Goal: Transaction & Acquisition: Purchase product/service

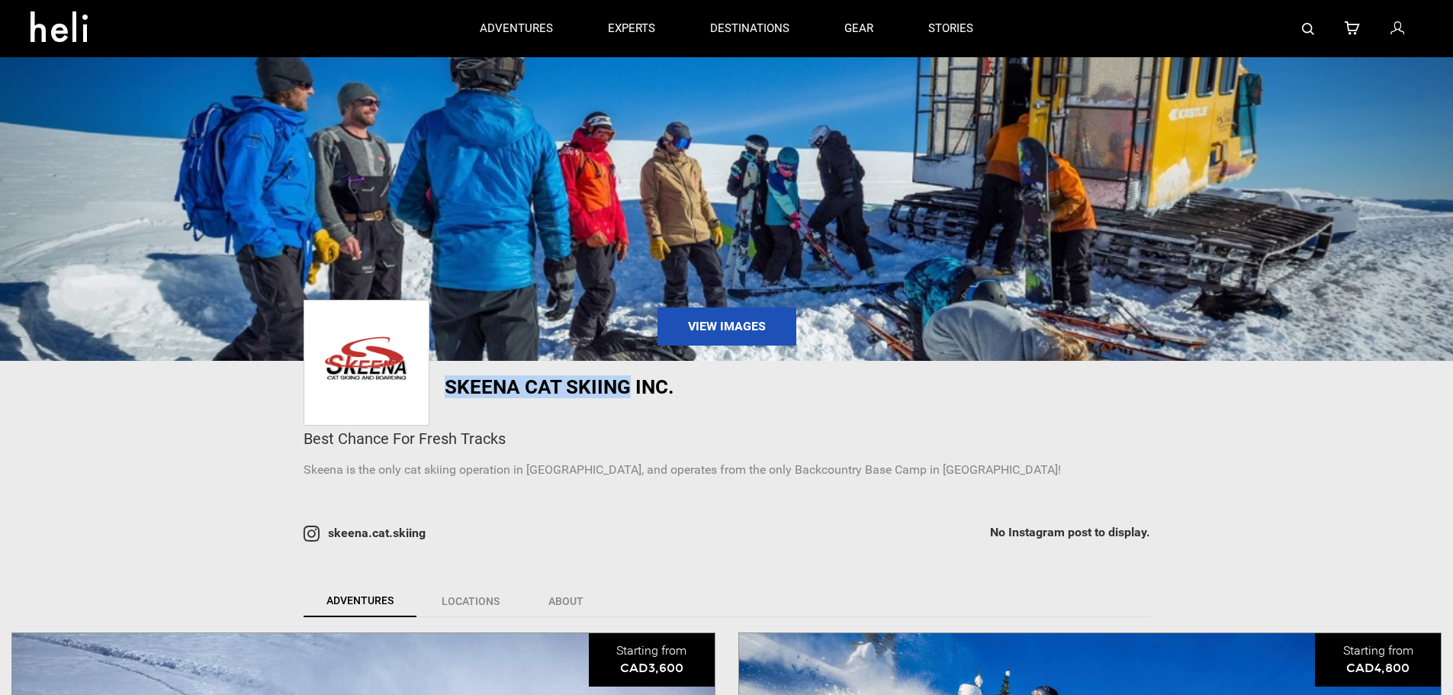
click at [1401, 30] on icon at bounding box center [1398, 29] width 14 height 20
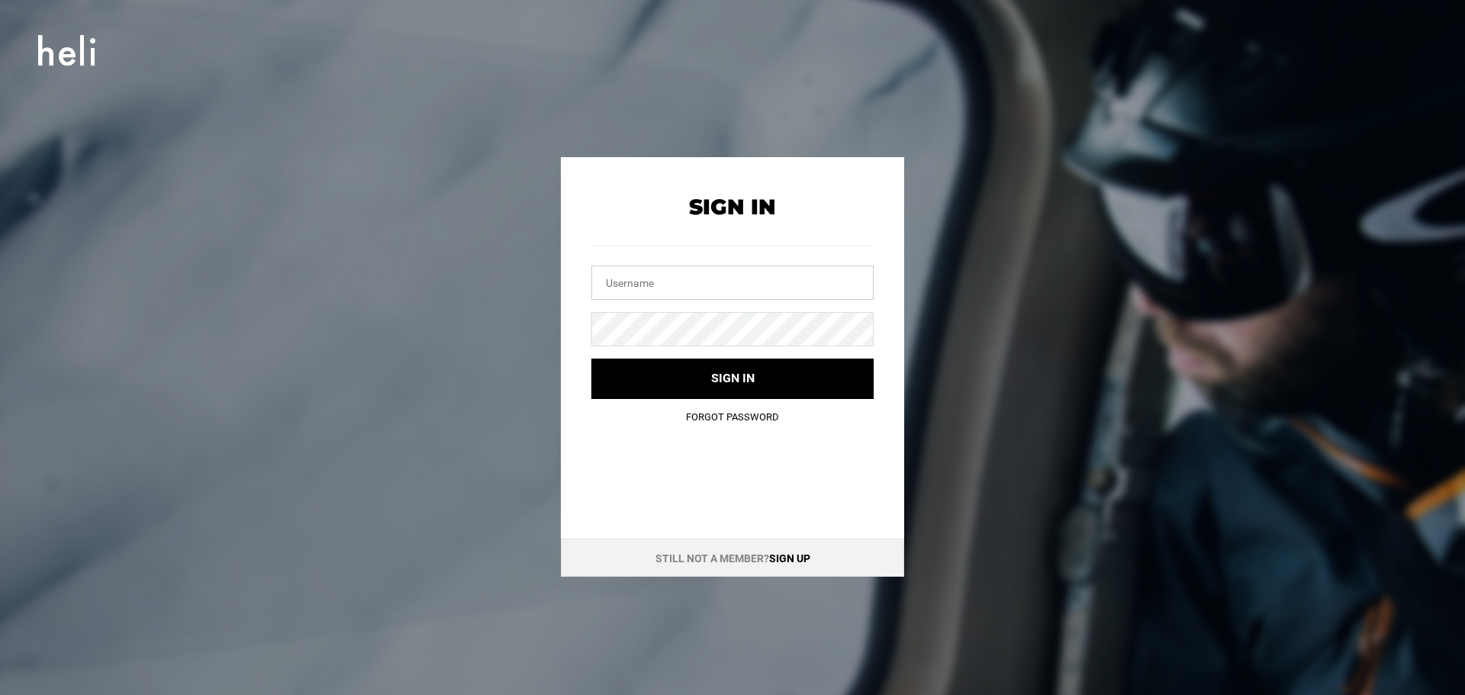
click at [703, 287] on input "text" at bounding box center [732, 282] width 282 height 34
type input "[EMAIL_ADDRESS][DOMAIN_NAME]"
click at [722, 416] on link "Forgot Password" at bounding box center [732, 416] width 93 height 11
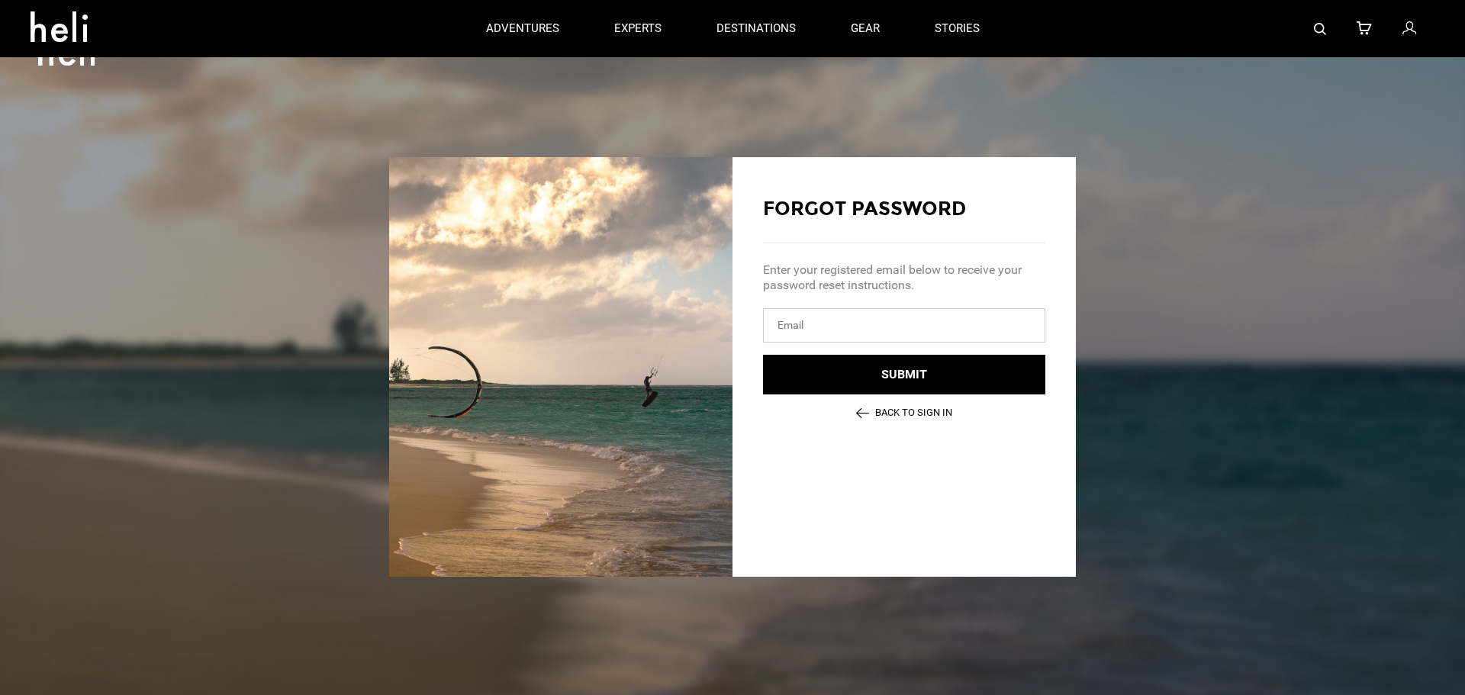
click at [800, 330] on input "email" at bounding box center [904, 325] width 282 height 34
type input "[EMAIL_ADDRESS][DOMAIN_NAME]"
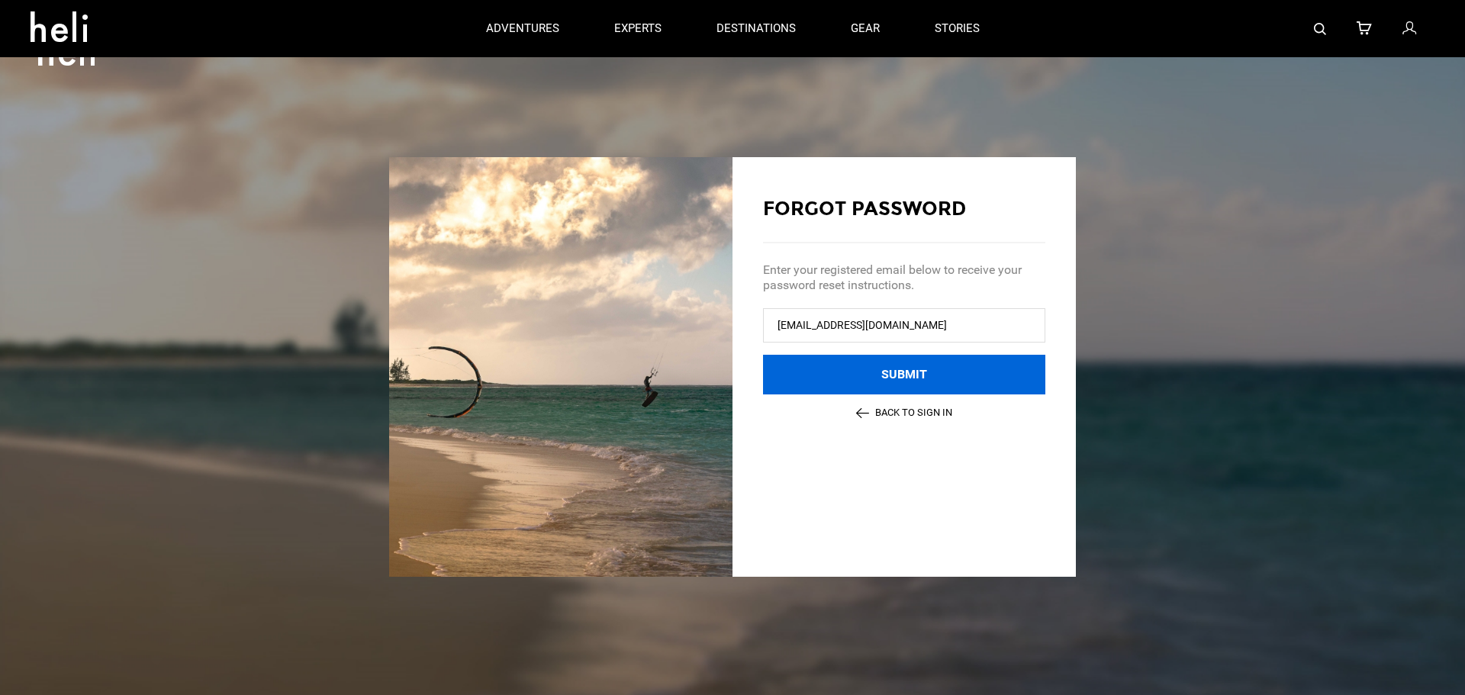
click at [879, 380] on button "Submit" at bounding box center [904, 375] width 282 height 40
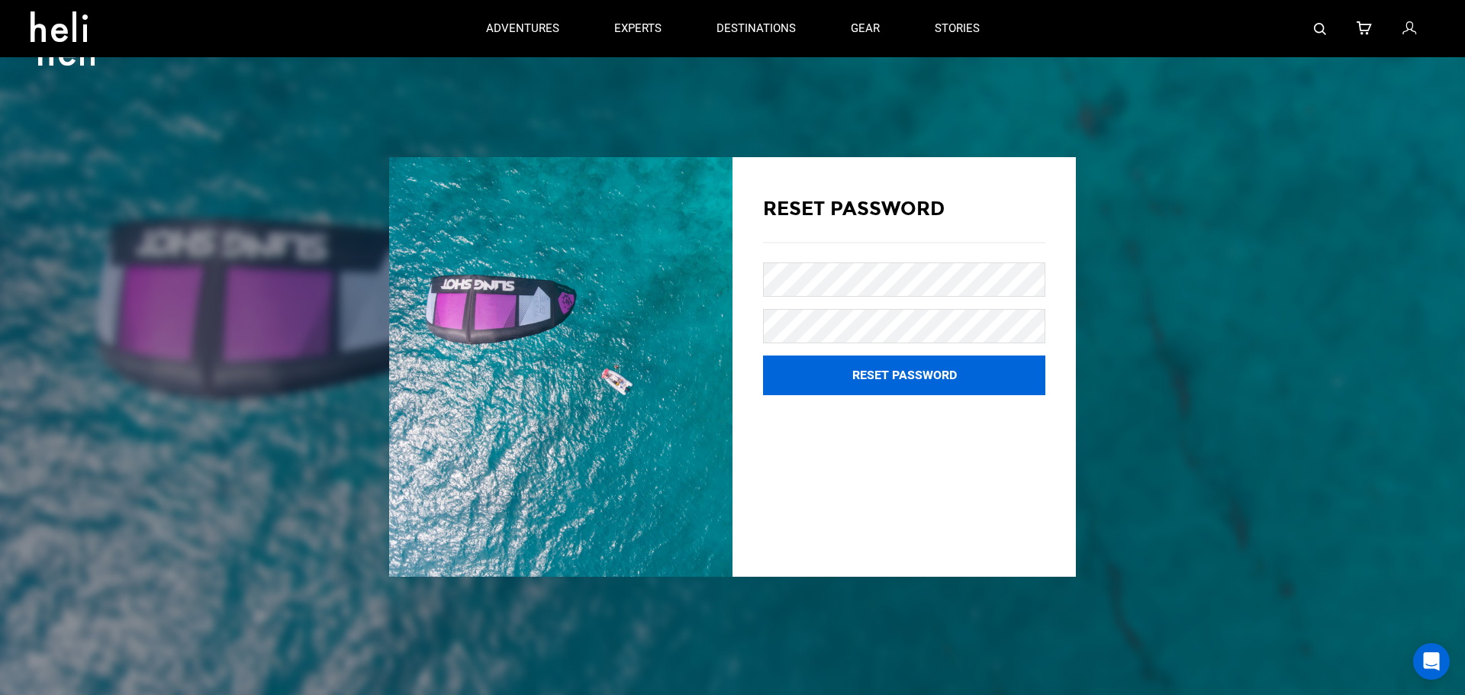
click at [902, 370] on button "Reset Password" at bounding box center [904, 375] width 282 height 40
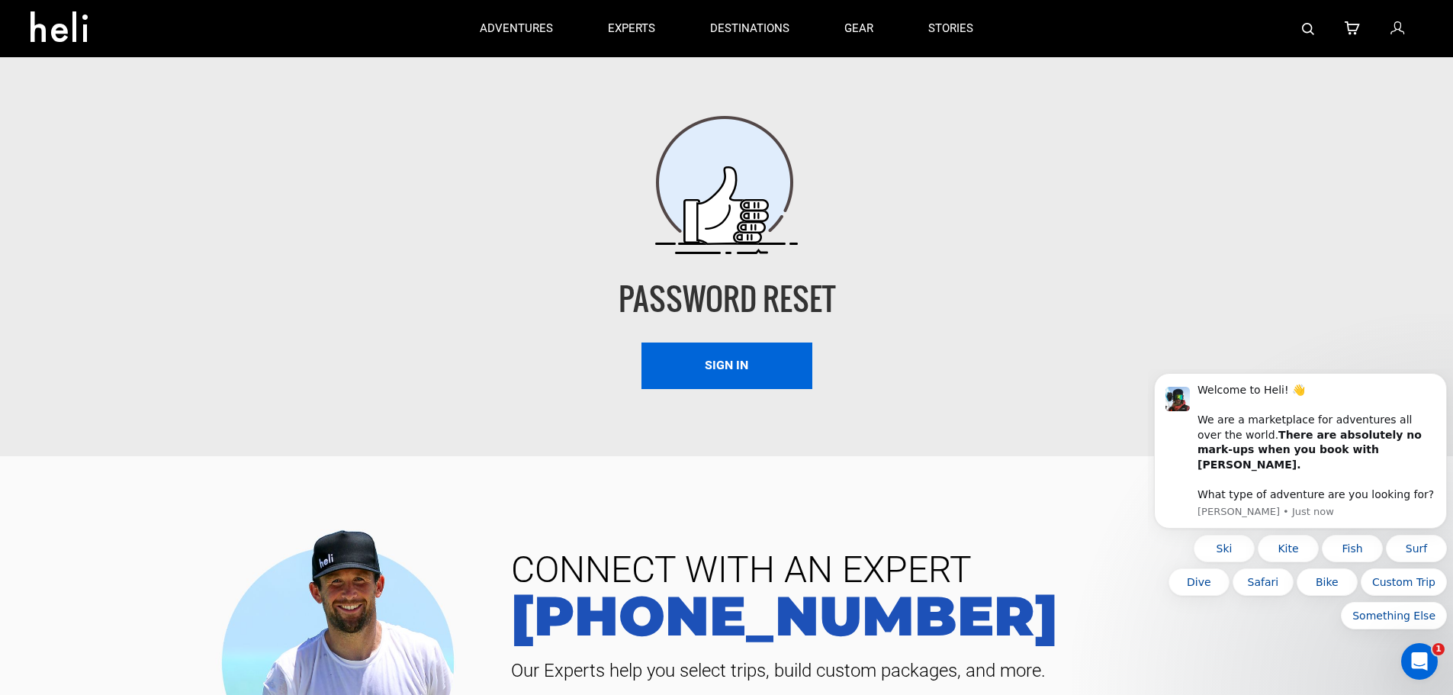
click at [748, 359] on link "Sign In" at bounding box center [727, 365] width 171 height 47
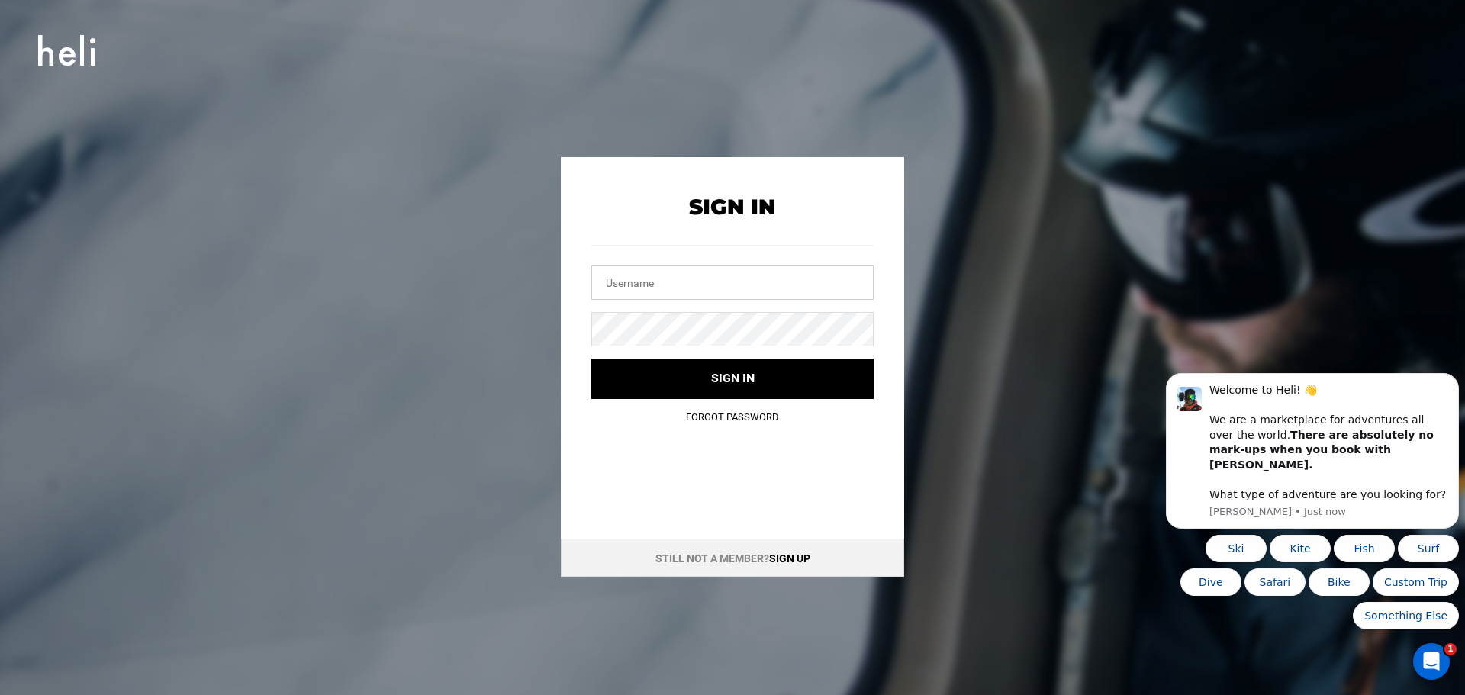
click at [693, 287] on input "text" at bounding box center [732, 282] width 282 height 34
type input "[EMAIL_ADDRESS][DOMAIN_NAME]"
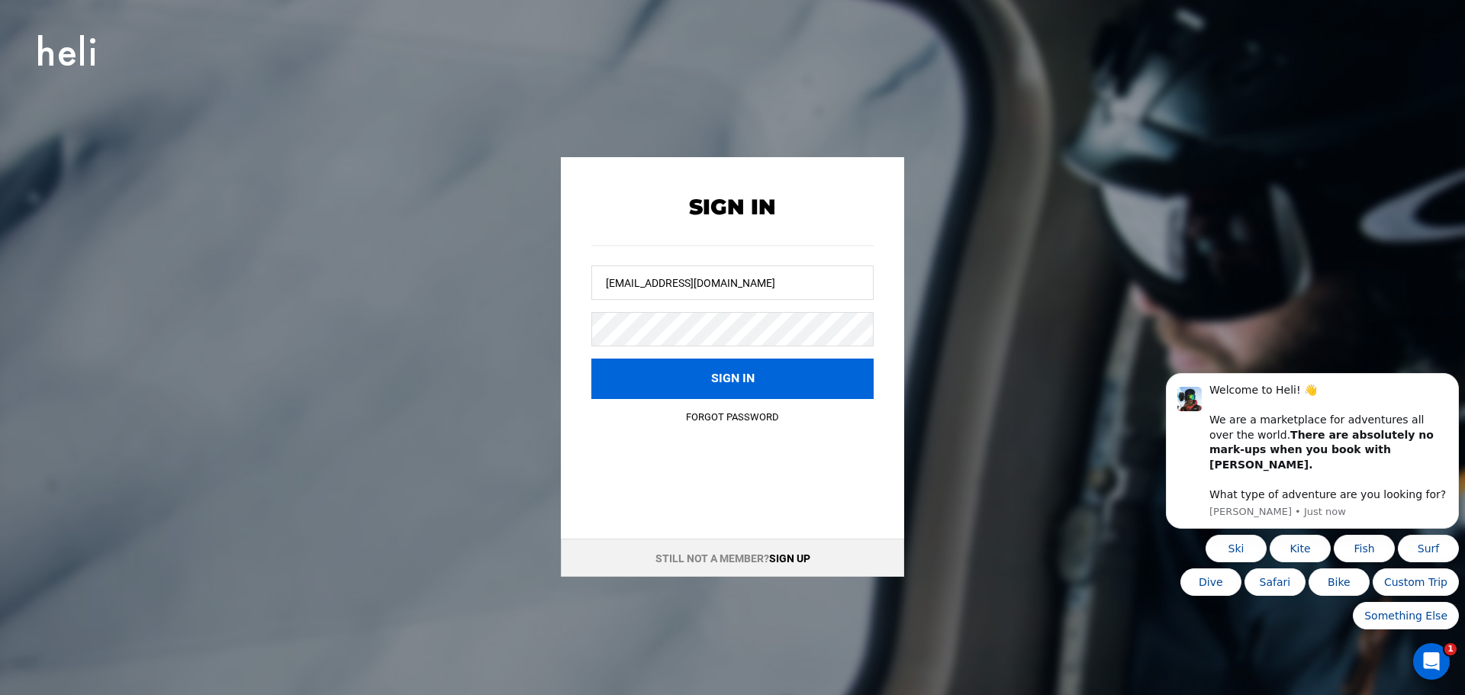
click at [738, 387] on button "Sign in" at bounding box center [732, 379] width 282 height 40
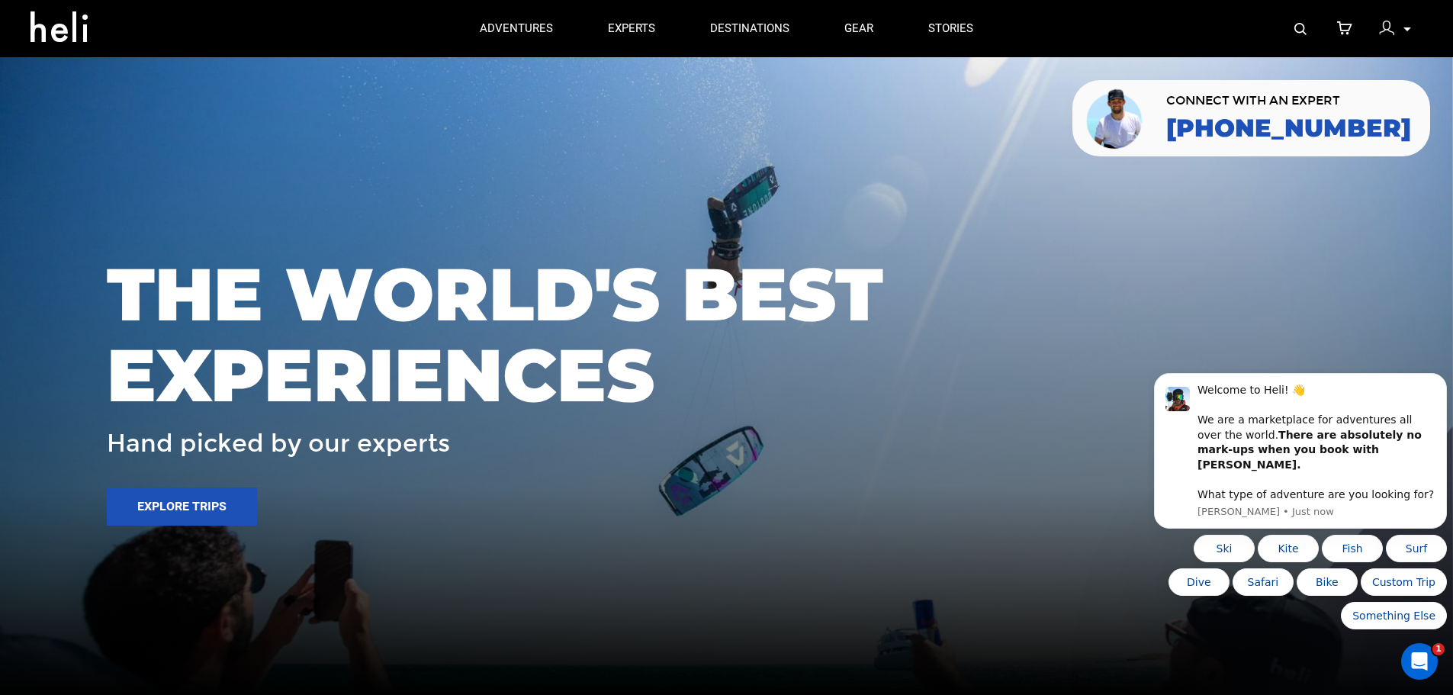
click at [1394, 22] on div at bounding box center [1390, 30] width 23 height 23
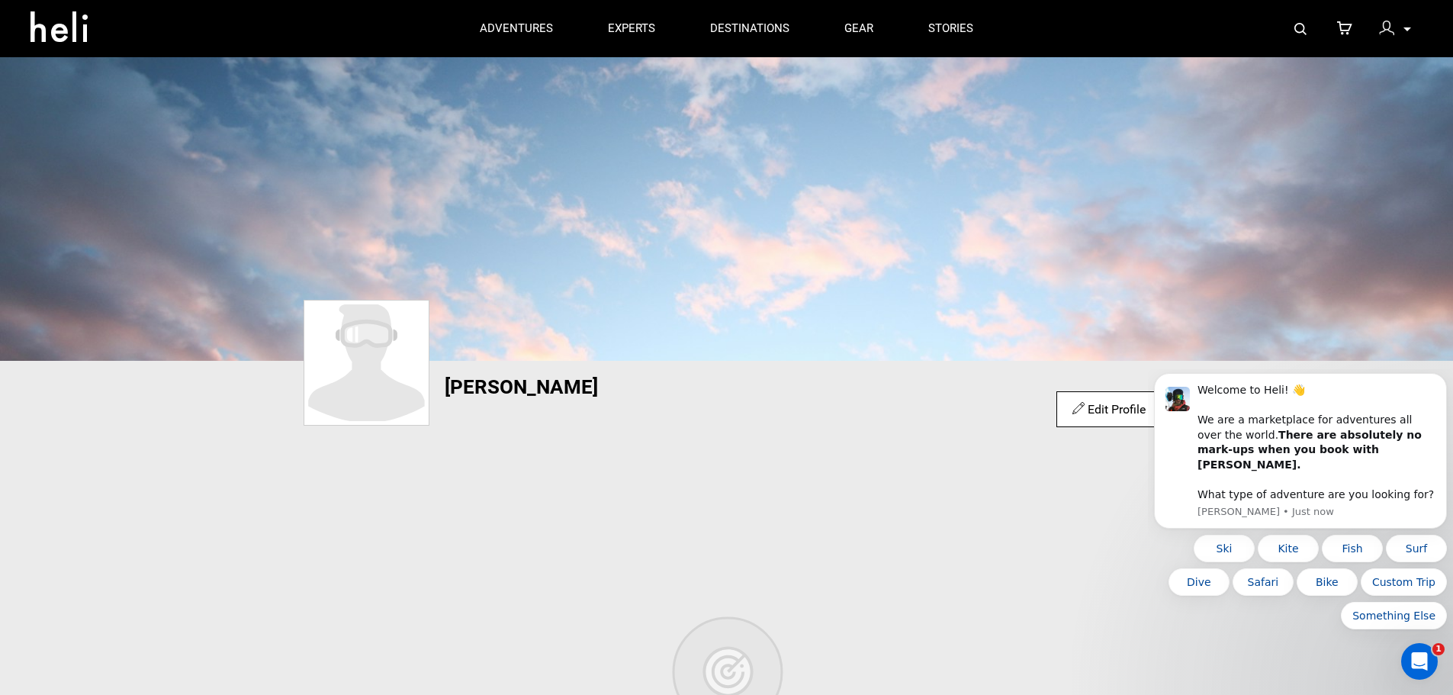
click at [1410, 30] on icon at bounding box center [1408, 29] width 8 height 4
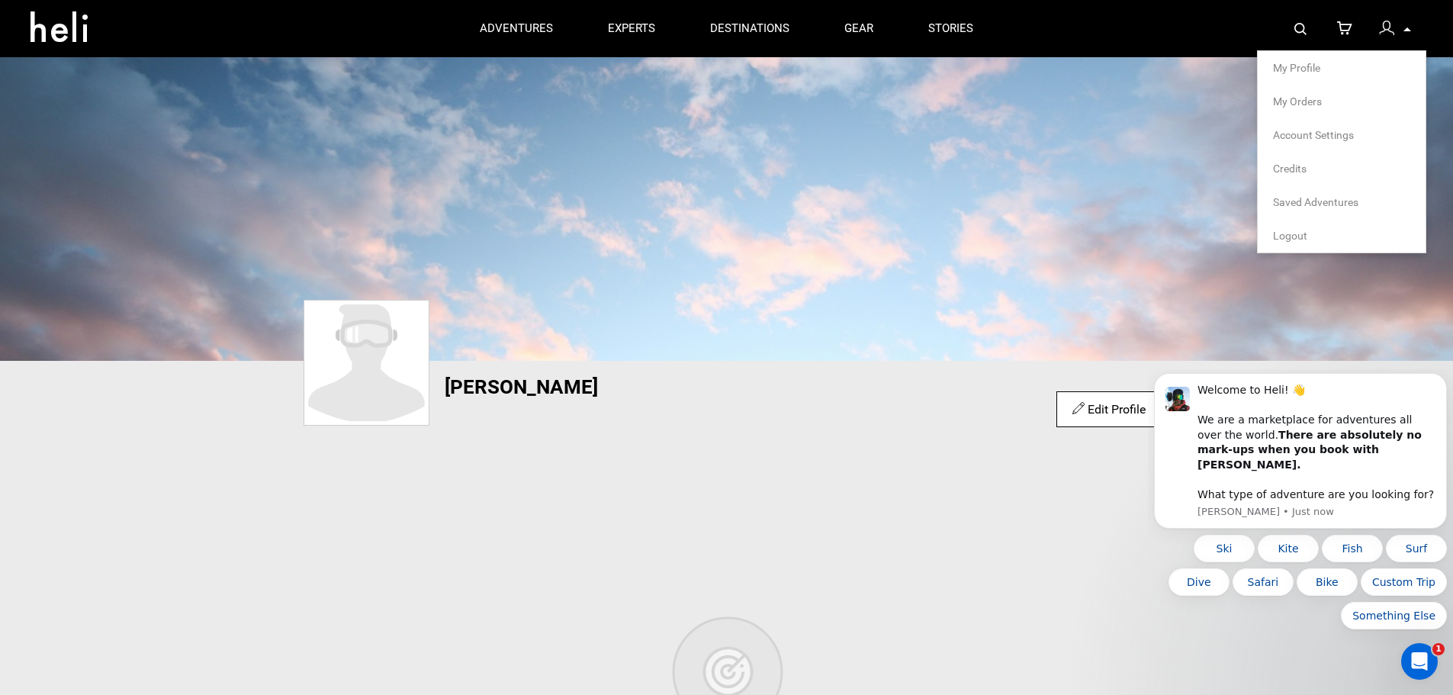
click at [1286, 169] on link "Credits" at bounding box center [1341, 168] width 137 height 15
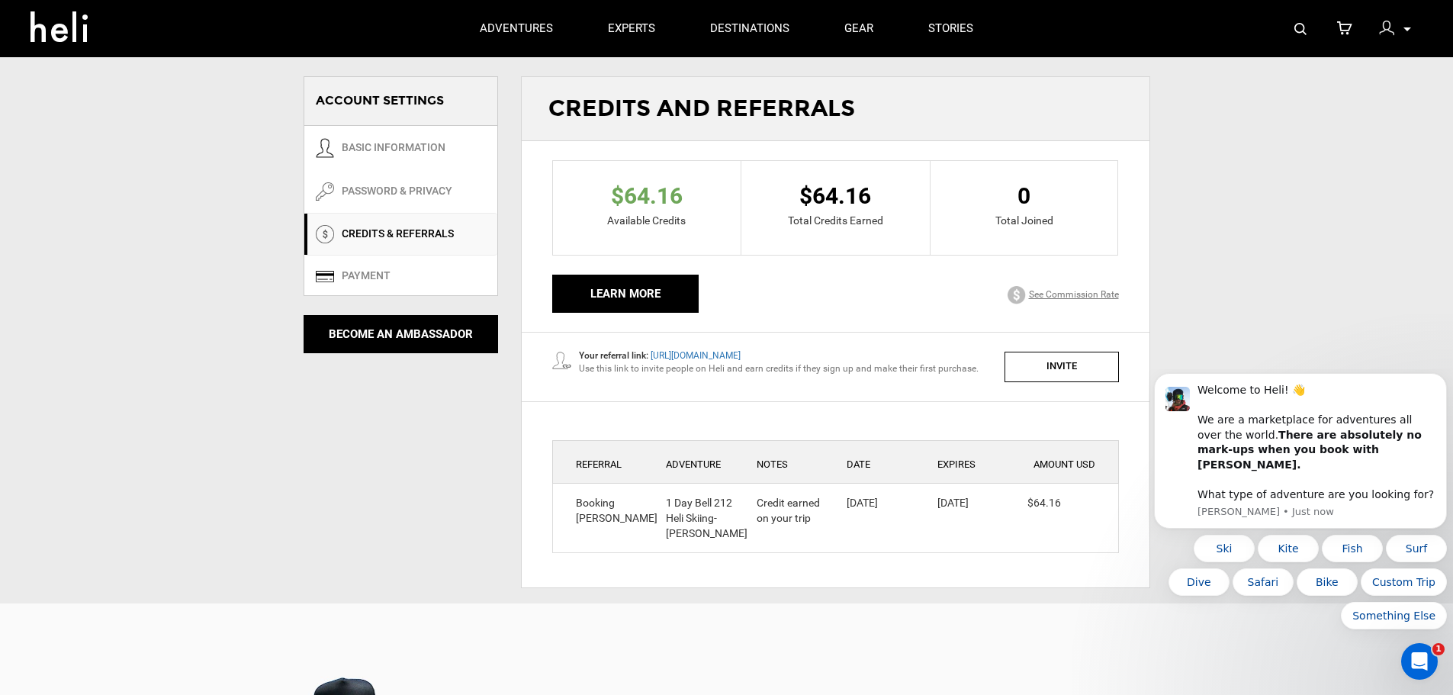
click at [1400, 27] on div at bounding box center [1390, 30] width 23 height 23
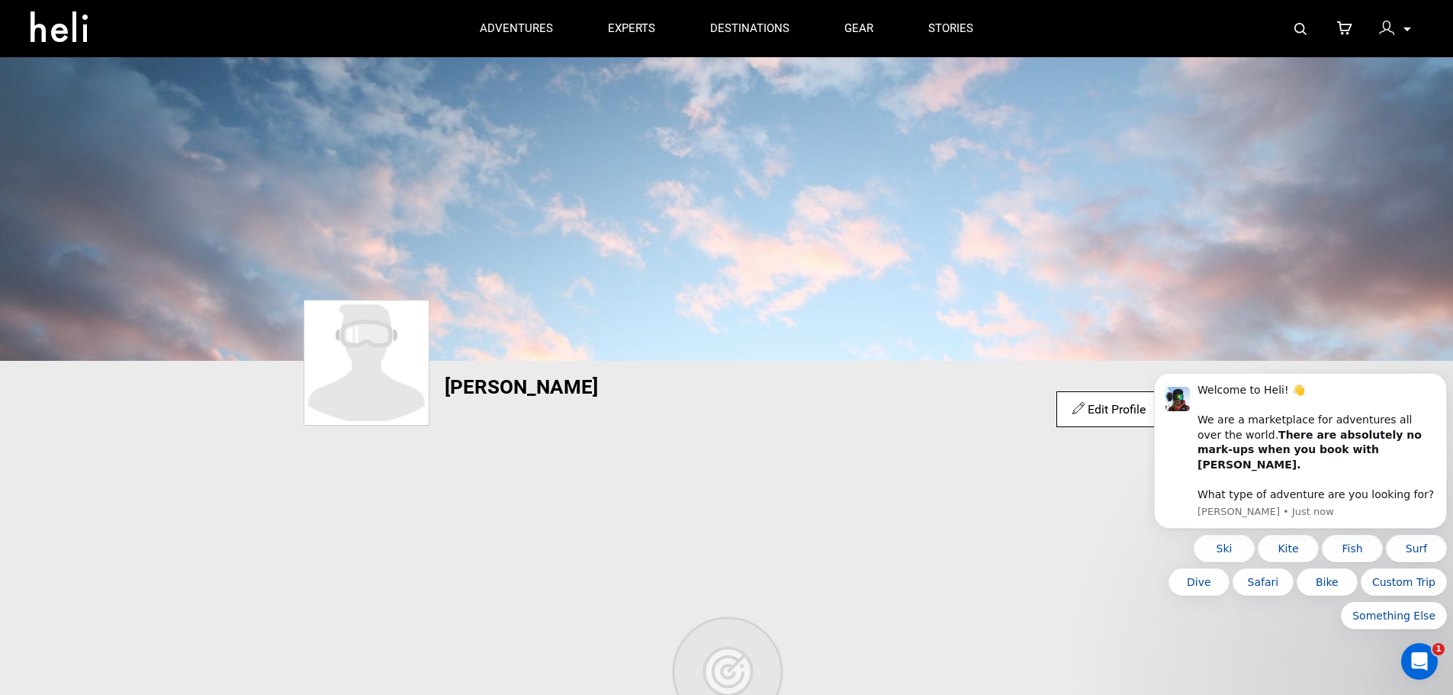
click at [1400, 27] on div at bounding box center [1390, 30] width 23 height 23
click at [1408, 27] on icon at bounding box center [1408, 29] width 8 height 4
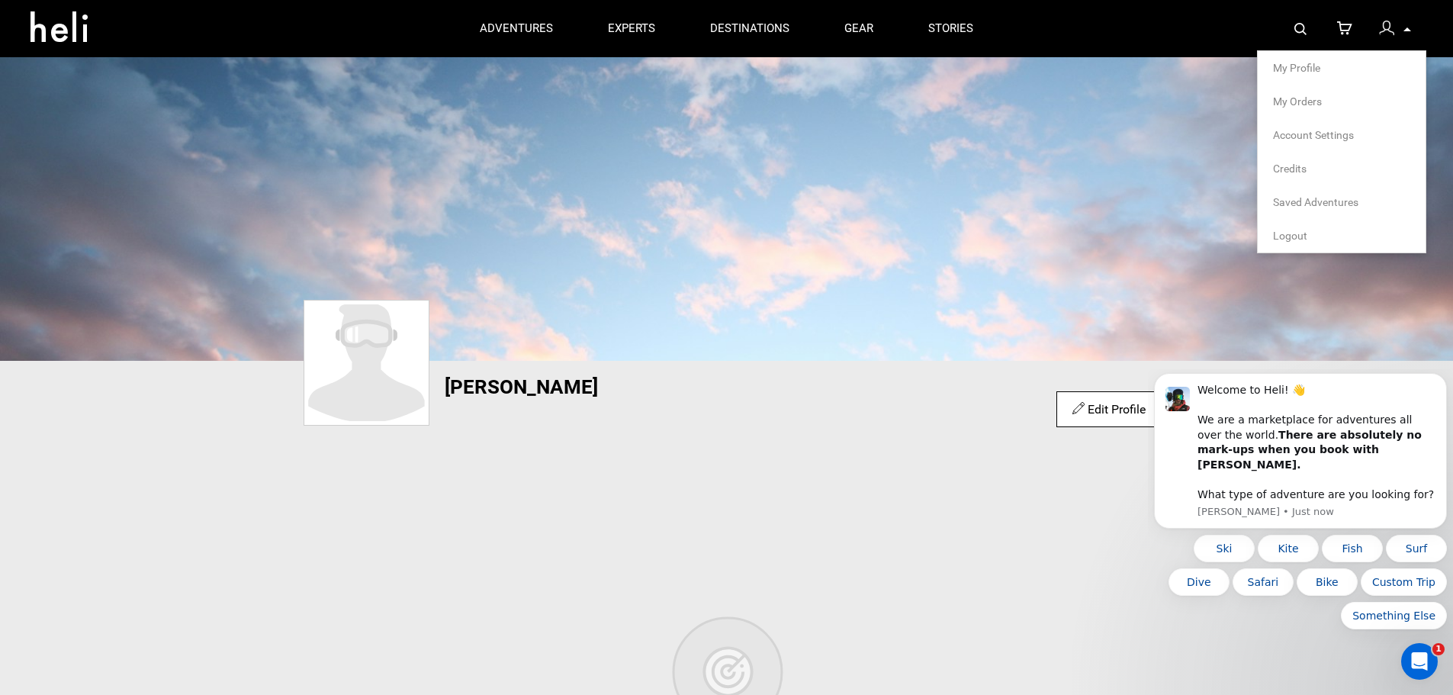
click at [1299, 105] on span "My Orders" at bounding box center [1297, 101] width 49 height 12
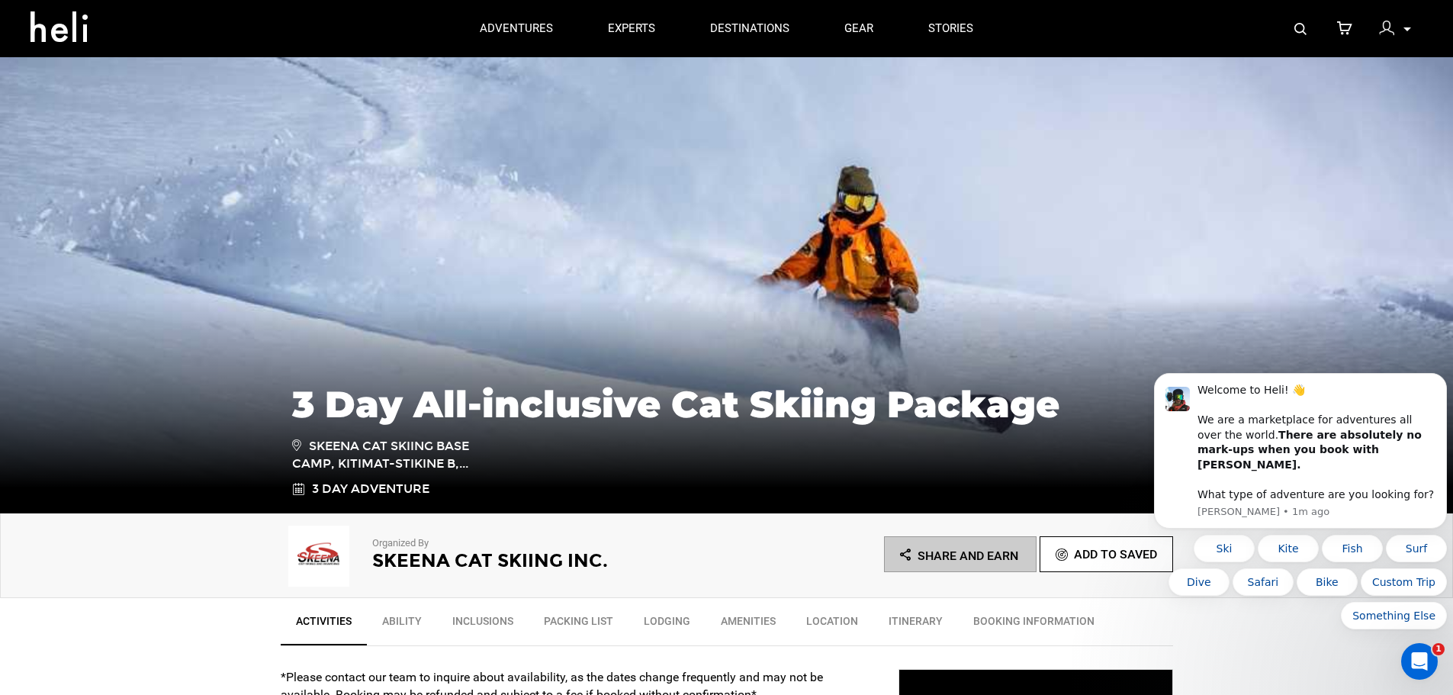
click at [1409, 24] on p at bounding box center [1406, 30] width 9 height 18
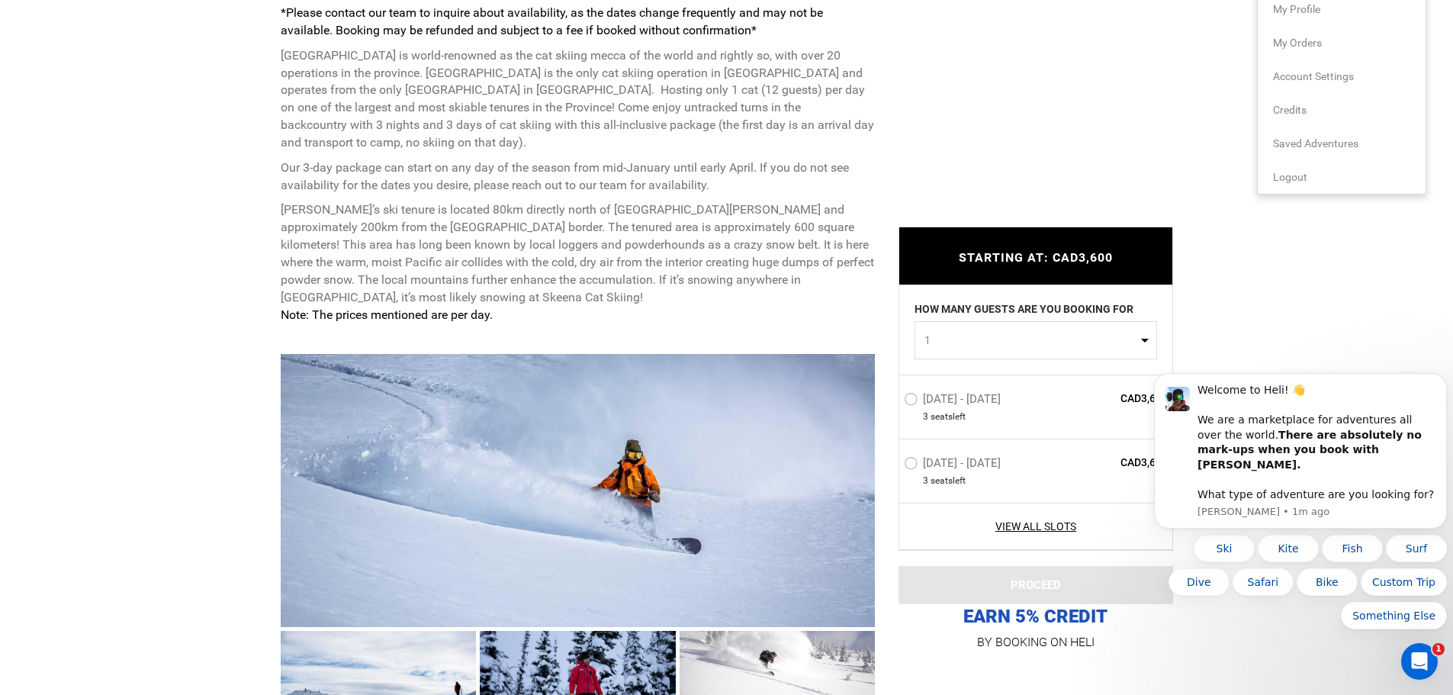
scroll to position [687, 0]
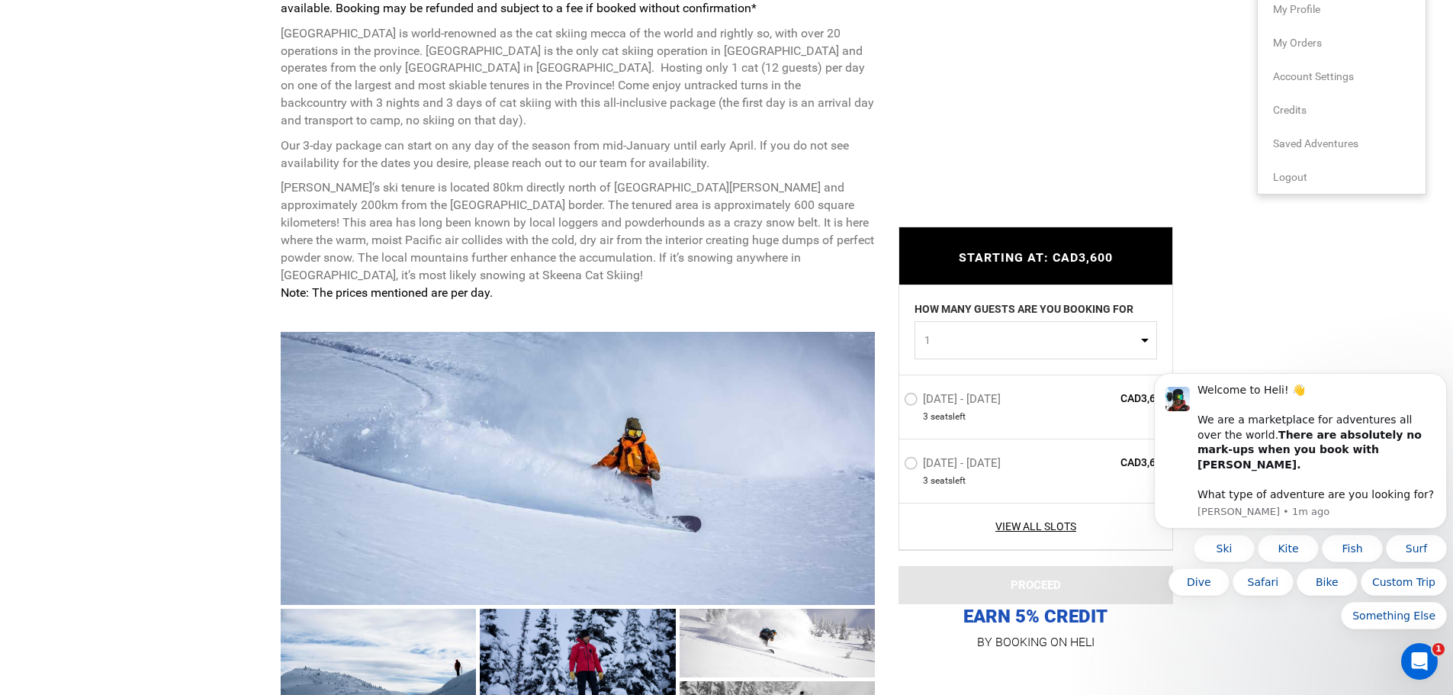
click at [914, 397] on label "[DATE] - [DATE]" at bounding box center [954, 401] width 101 height 18
click at [893, 397] on input "[DATE] - [DATE]" at bounding box center [893, 405] width 0 height 33
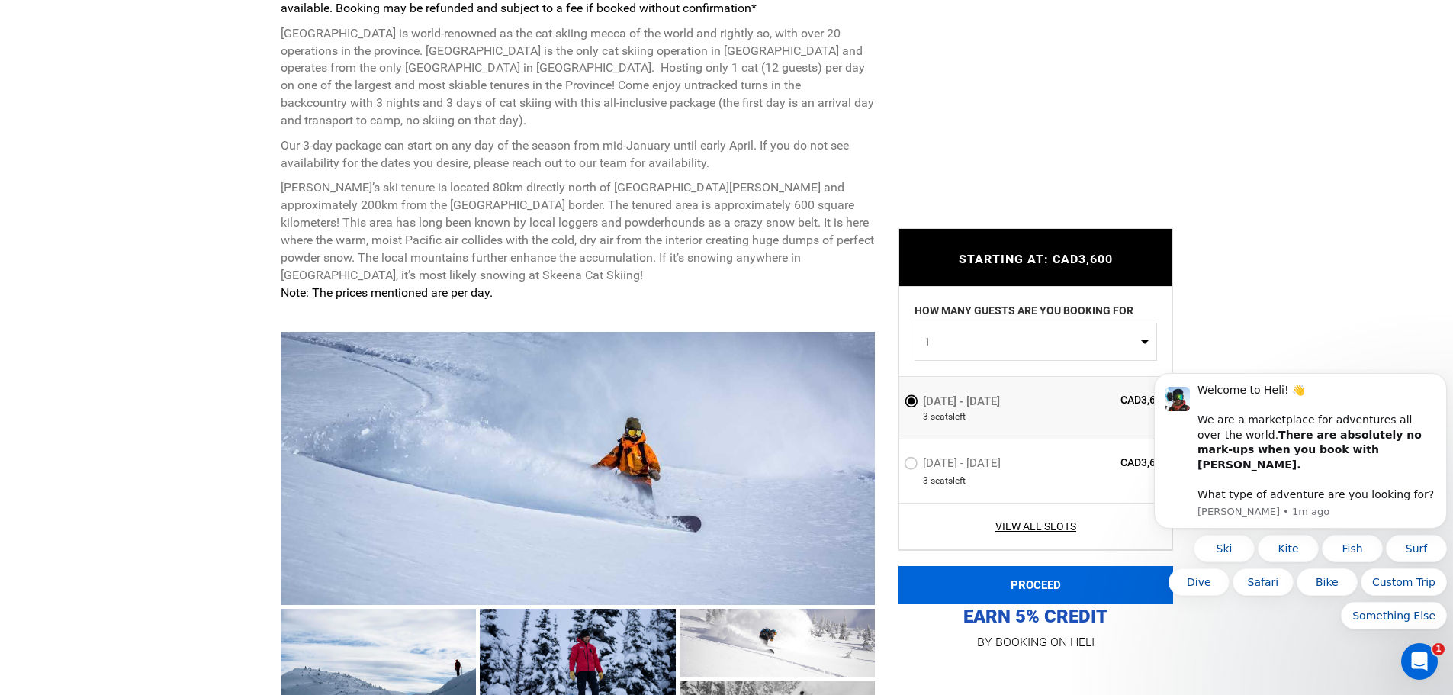
click at [1014, 581] on button "PROCEED" at bounding box center [1036, 585] width 275 height 38
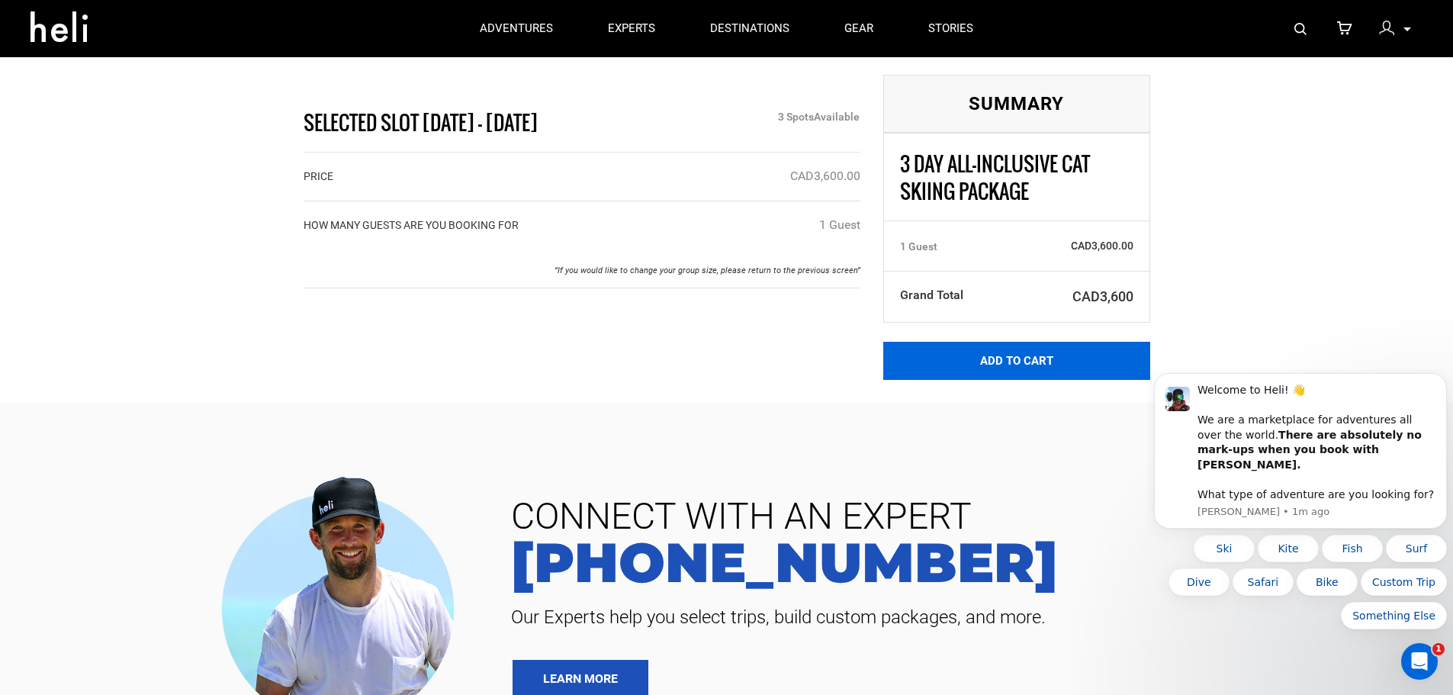
click at [961, 371] on button "Add to Cart" at bounding box center [1016, 361] width 267 height 38
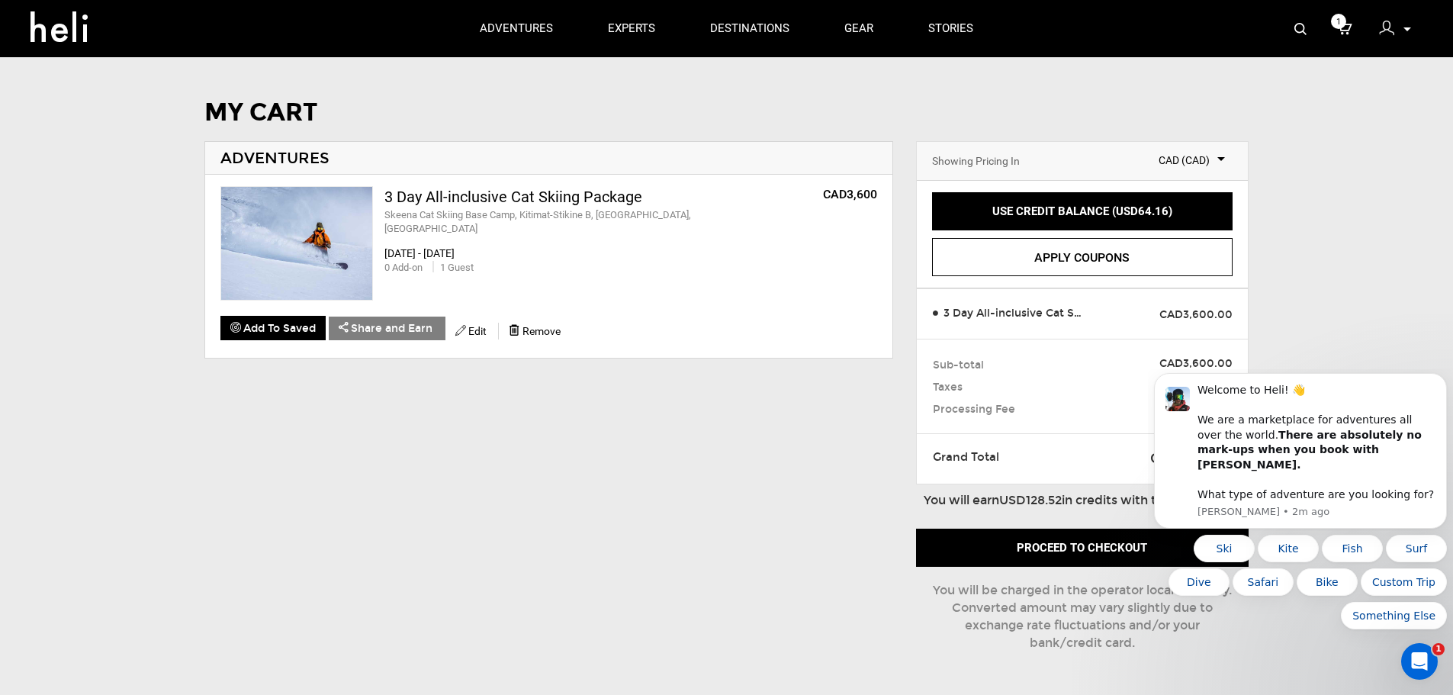
click at [1354, 352] on div "MY CART ADVENTURES 3 Day All-inclusive Cat Skiing Package Skeena Cat Skiing Bas…" at bounding box center [726, 388] width 1453 height 579
click at [1059, 260] on link "Apply Coupons" at bounding box center [1082, 257] width 301 height 38
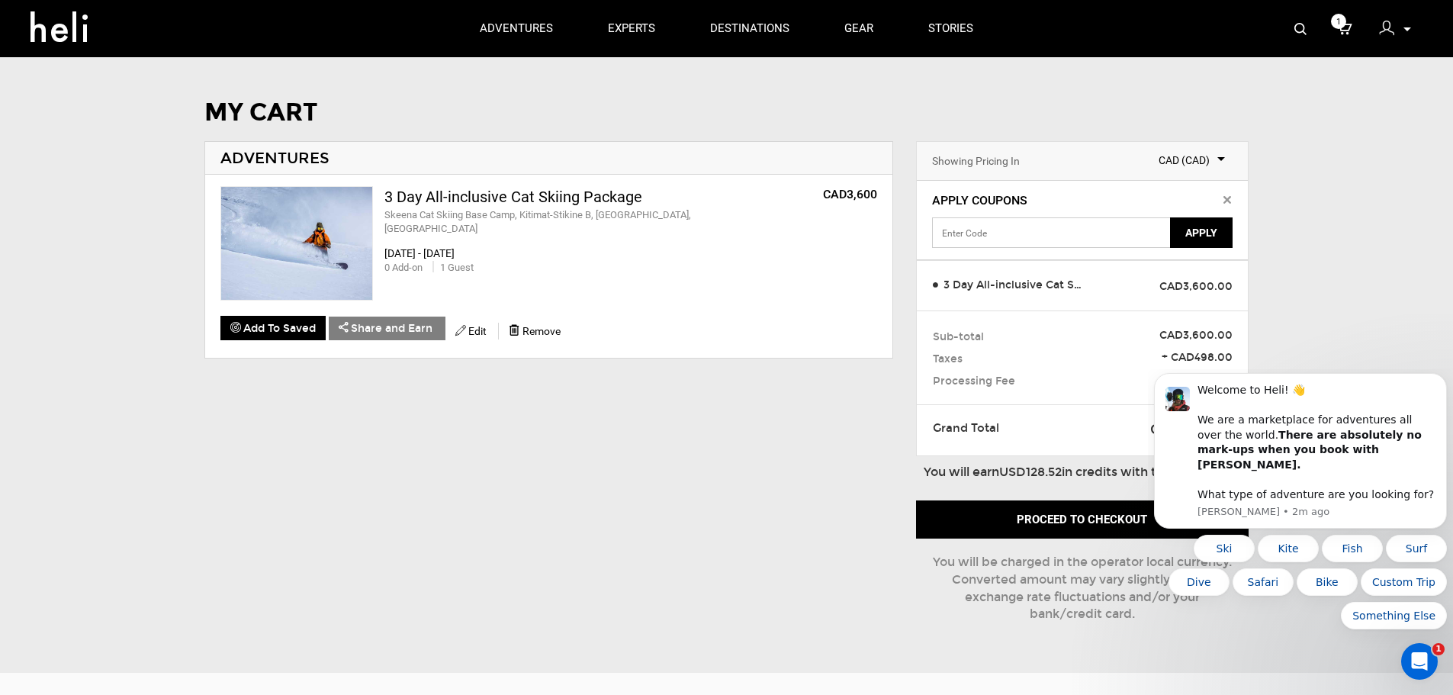
click at [987, 235] on input "text" at bounding box center [1052, 232] width 240 height 31
click at [1225, 199] on icon at bounding box center [1228, 200] width 8 height 8
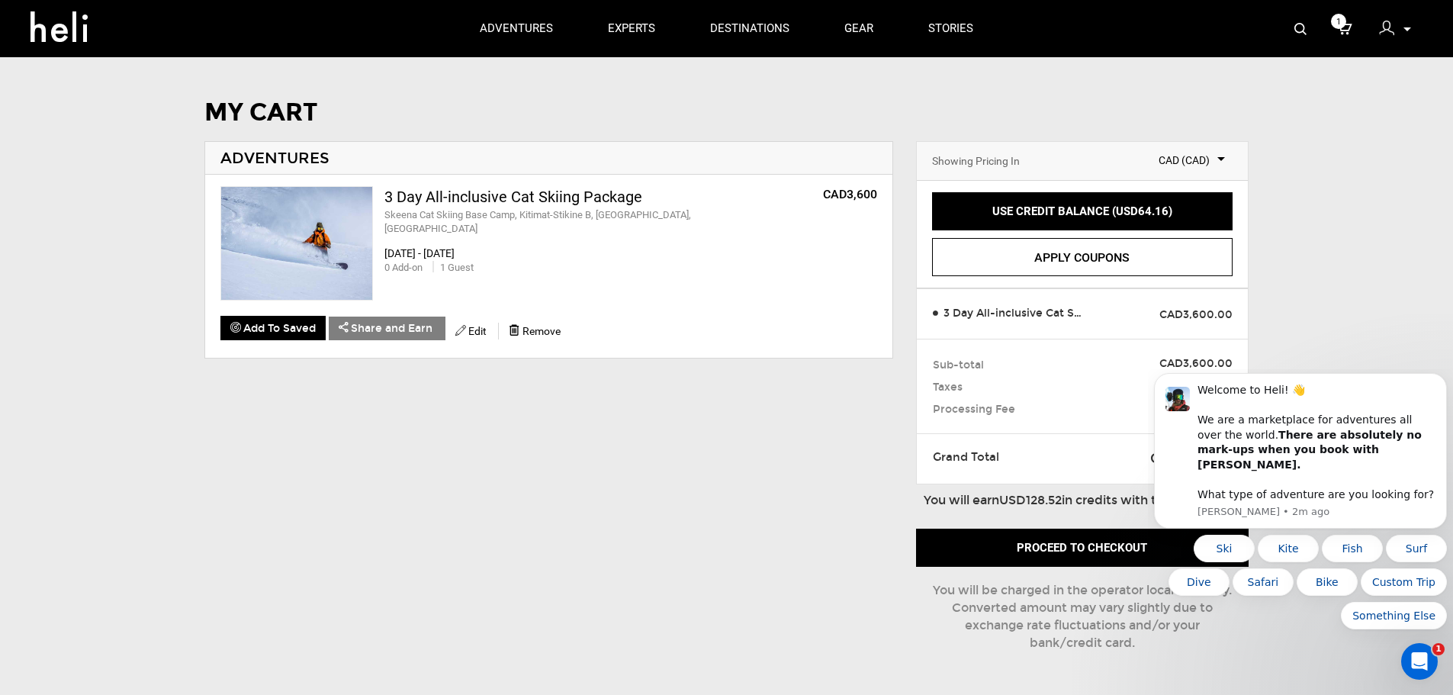
click at [1400, 29] on div at bounding box center [1390, 30] width 23 height 23
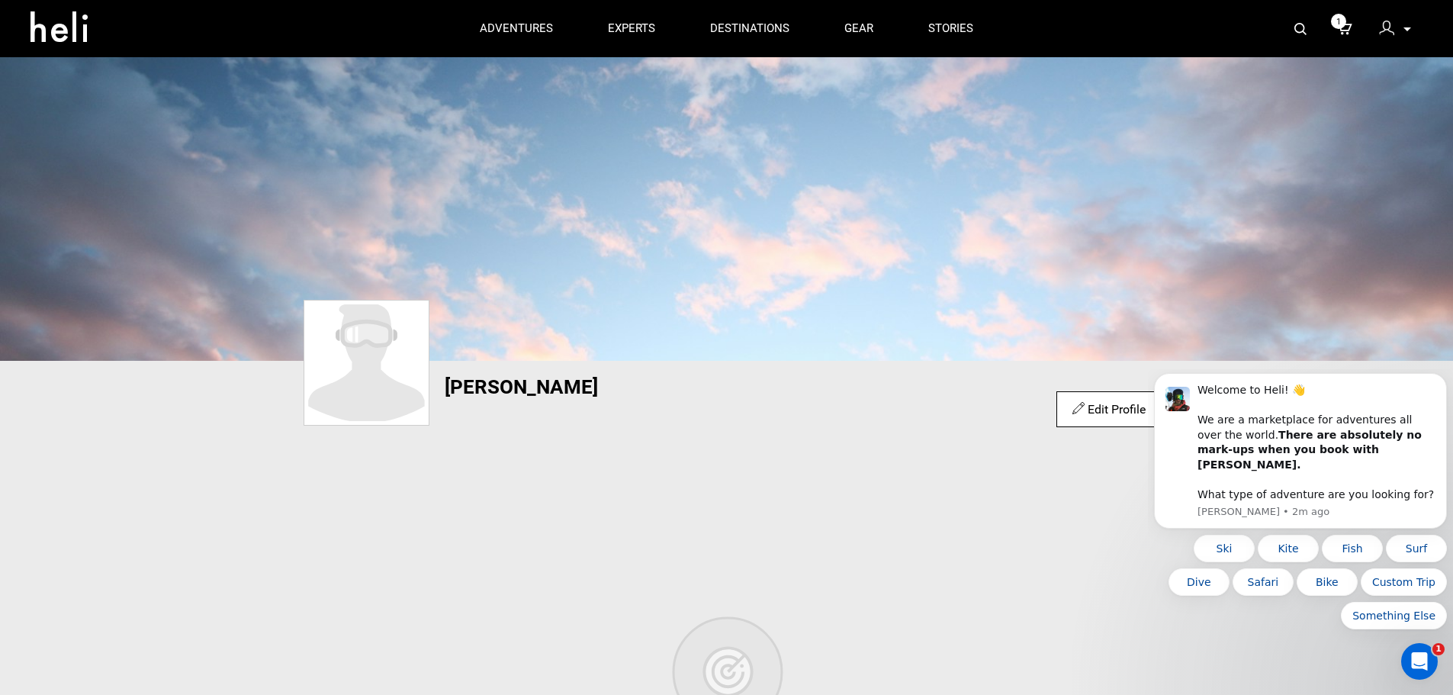
click at [1404, 29] on icon at bounding box center [1408, 29] width 8 height 4
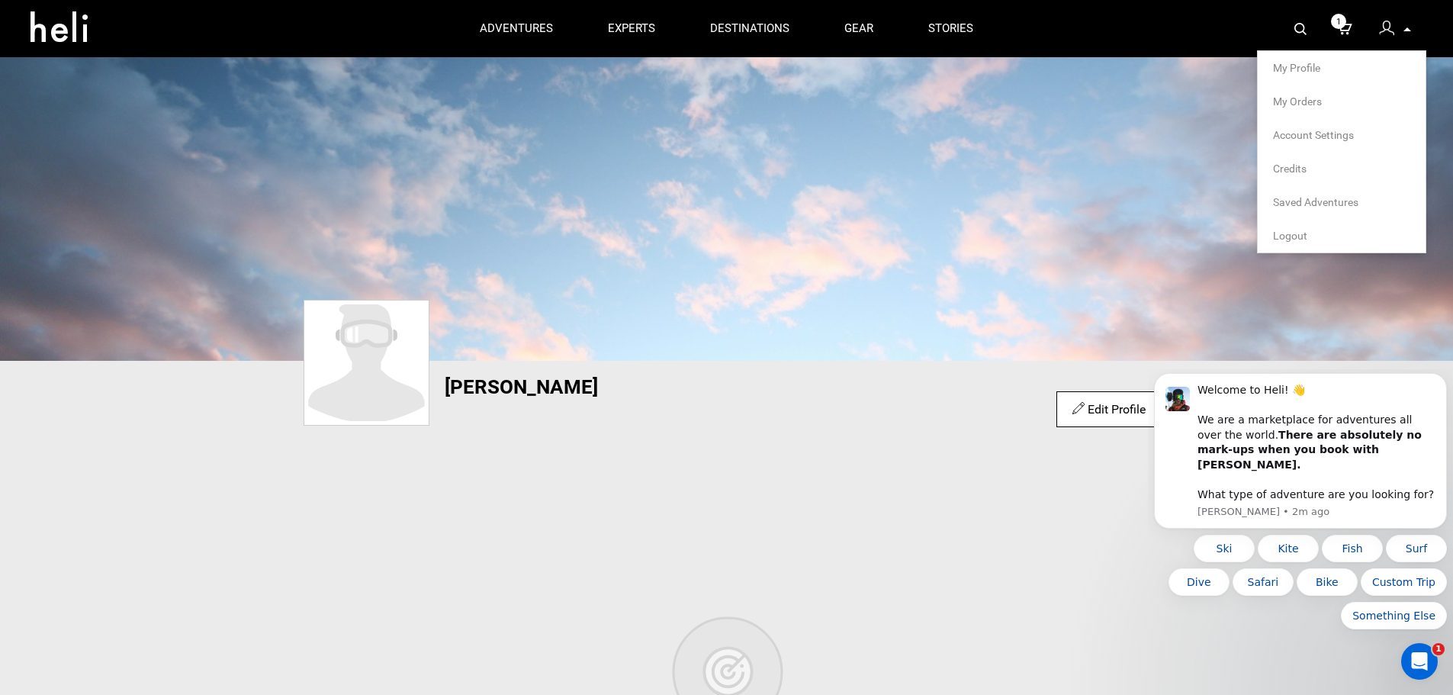
click at [1285, 168] on link "Credits" at bounding box center [1341, 168] width 137 height 15
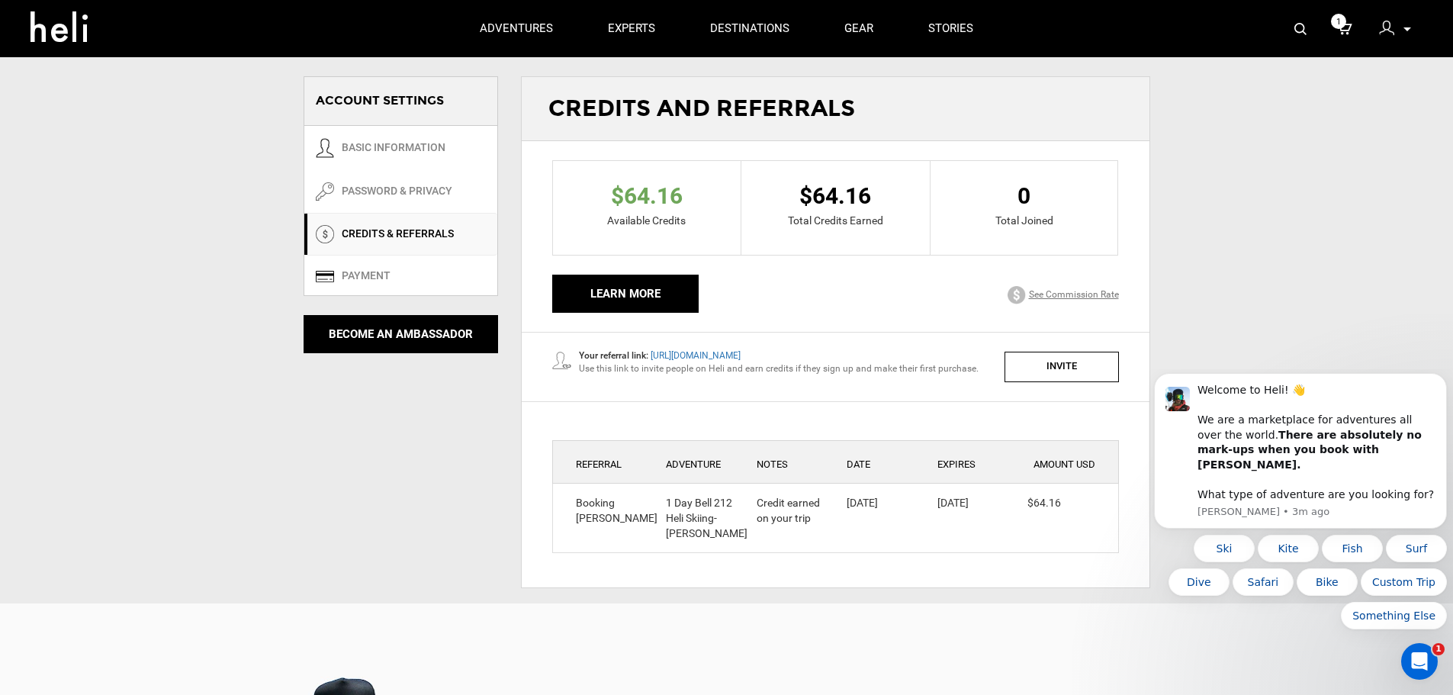
drag, startPoint x: 653, startPoint y: 370, endPoint x: 965, endPoint y: 365, distance: 312.0
click at [965, 365] on div "Use this link to invite people on Heli and earn credits if they sign up and mak…" at bounding box center [779, 368] width 400 height 13
click at [875, 380] on div "Your referral link: [URL][DOMAIN_NAME] Use this link to invite people on Heli a…" at bounding box center [836, 367] width 590 height 31
drag, startPoint x: 761, startPoint y: 353, endPoint x: 652, endPoint y: 361, distance: 109.3
click at [652, 361] on div "Your referral link: [URL][DOMAIN_NAME] Use this link to invite people on Heli a…" at bounding box center [775, 362] width 408 height 26
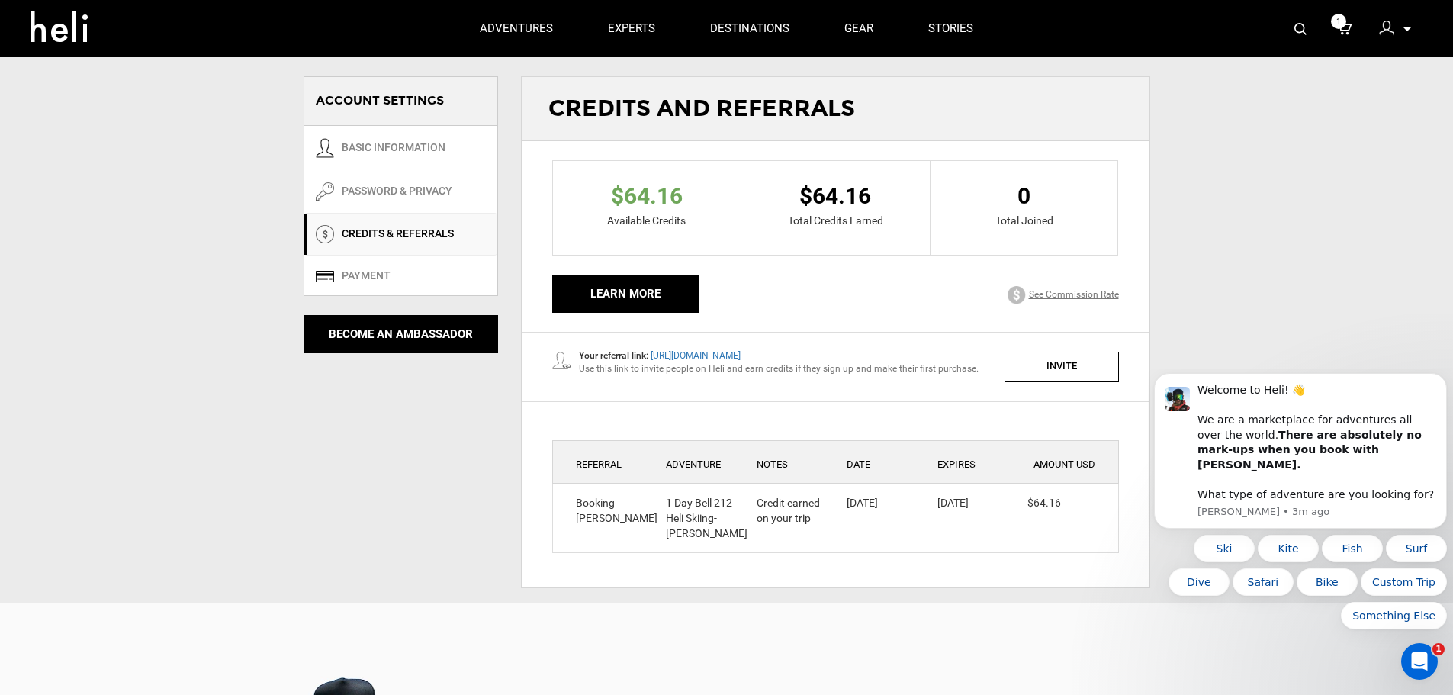
copy link "[URL][DOMAIN_NAME]"
click at [622, 304] on link "LEARN MORE" at bounding box center [625, 294] width 146 height 38
copy link "[URL][DOMAIN_NAME]"
click at [1351, 25] on icon at bounding box center [1344, 29] width 15 height 20
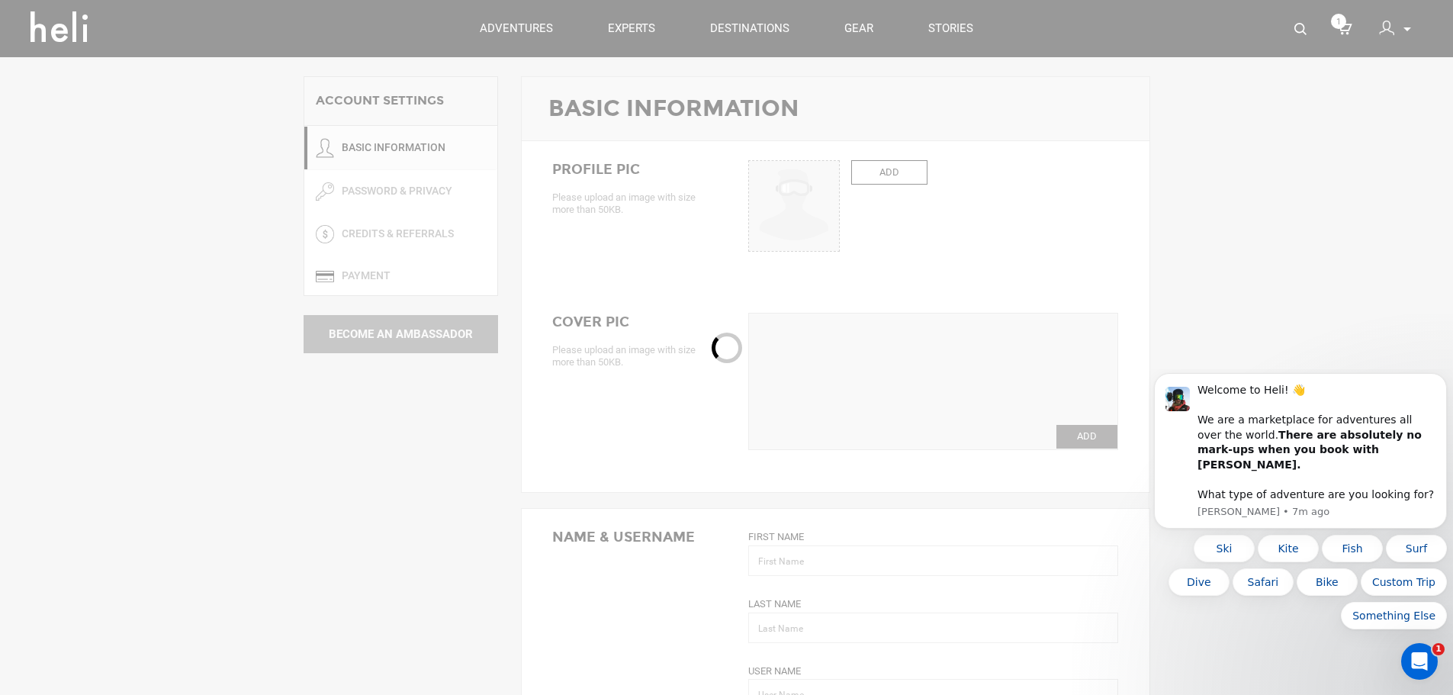
type input "[PERSON_NAME]"
type input "Shapira"
type input "shapira"
type input "[EMAIL_ADDRESS][DOMAIN_NAME]"
type input "[PHONE_NUMBER]"
